Goal: Use online tool/utility

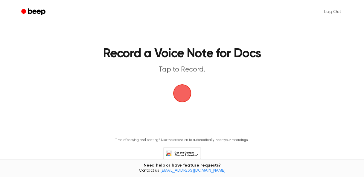
click at [189, 90] on span "button" at bounding box center [182, 93] width 17 height 17
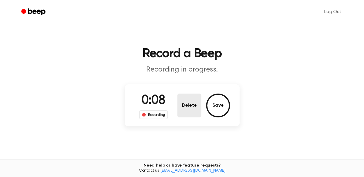
click at [178, 108] on button "Delete" at bounding box center [189, 106] width 24 height 24
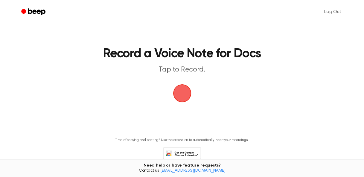
click at [185, 98] on span "button" at bounding box center [182, 93] width 17 height 17
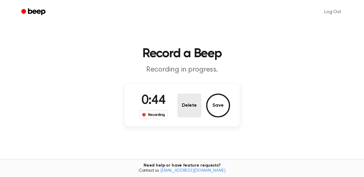
click at [198, 103] on button "Delete" at bounding box center [189, 106] width 24 height 24
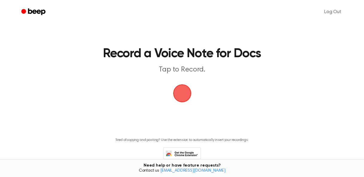
click at [176, 90] on span "button" at bounding box center [181, 93] width 20 height 20
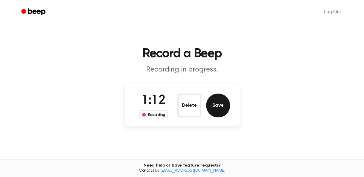
click at [215, 108] on button "Save" at bounding box center [218, 106] width 24 height 24
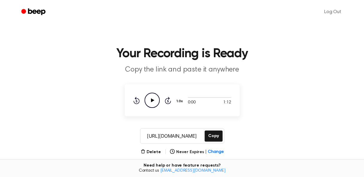
click at [150, 102] on icon "Play Audio" at bounding box center [151, 100] width 15 height 15
click at [148, 100] on icon "Pause Audio" at bounding box center [151, 100] width 15 height 15
click at [211, 134] on button "Copy" at bounding box center [213, 136] width 18 height 11
click at [148, 99] on icon "Play Audio" at bounding box center [151, 100] width 15 height 15
click at [167, 101] on icon "Skip 5 seconds" at bounding box center [167, 101] width 7 height 8
